Goal: Task Accomplishment & Management: Use online tool/utility

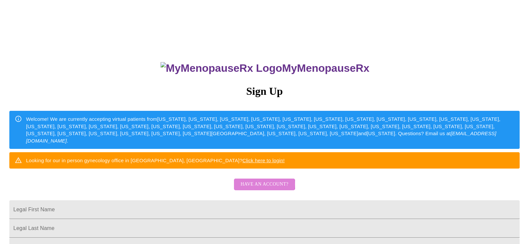
click at [261, 189] on span "Have an account?" at bounding box center [265, 184] width 48 height 8
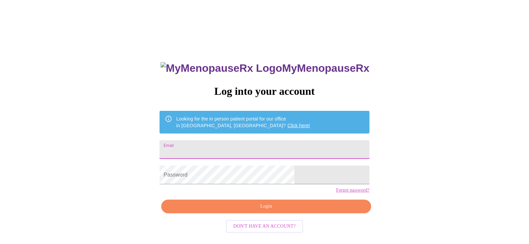
click at [253, 149] on input "Email" at bounding box center [265, 149] width 210 height 19
type input "[EMAIL_ADDRESS][DOMAIN_NAME]"
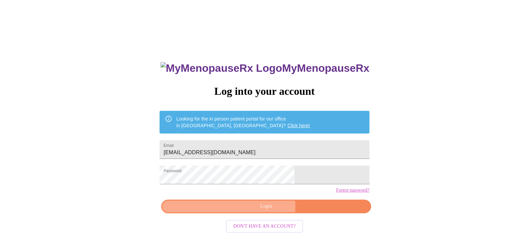
click at [264, 211] on span "Login" at bounding box center [266, 206] width 194 height 8
click at [263, 211] on span "Login" at bounding box center [266, 206] width 194 height 8
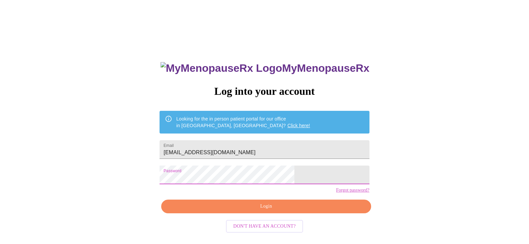
click at [259, 211] on span "Login" at bounding box center [266, 206] width 194 height 8
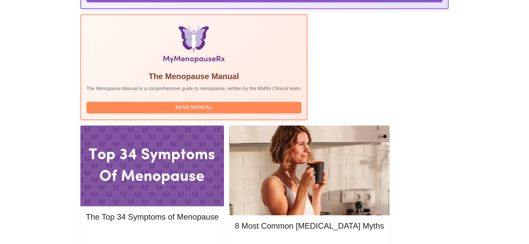
scroll to position [200, 0]
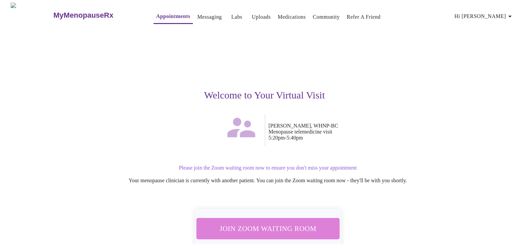
click at [275, 227] on span "Join Zoom Waiting Room" at bounding box center [267, 228] width 125 height 12
